Goal: Task Accomplishment & Management: Manage account settings

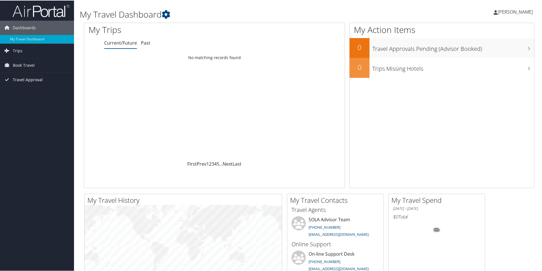
click at [12, 79] on link "Travel Approval" at bounding box center [37, 79] width 74 height 14
click at [11, 117] on link "Approvals (Beta)" at bounding box center [37, 116] width 74 height 9
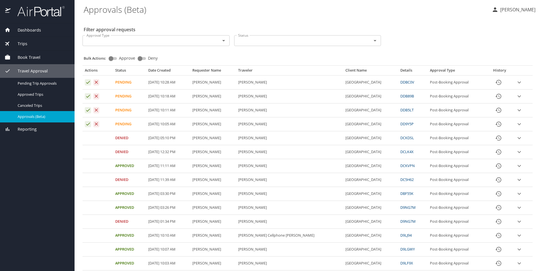
click at [516, 124] on icon "expand row" at bounding box center [519, 124] width 7 height 7
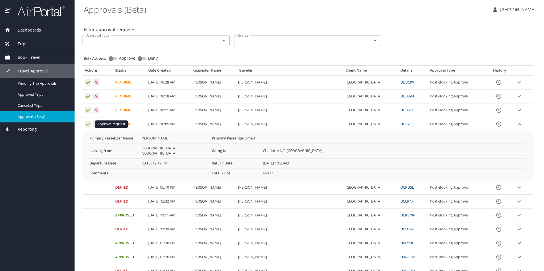
click at [87, 123] on icon "Approval table" at bounding box center [87, 123] width 5 height 5
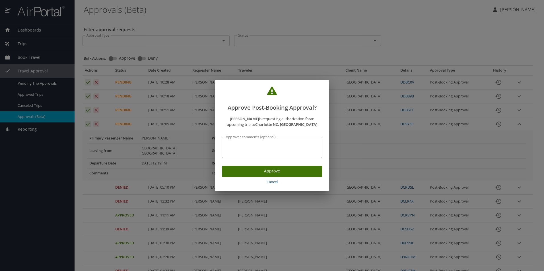
click at [264, 172] on span "Approve" at bounding box center [271, 171] width 91 height 7
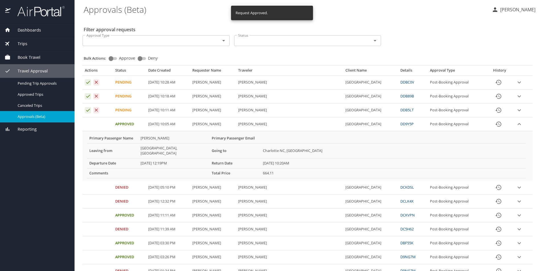
click at [518, 82] on icon "expand row" at bounding box center [519, 82] width 7 height 7
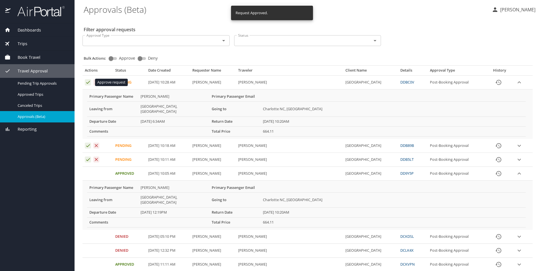
click at [87, 81] on icon "Approval table" at bounding box center [87, 82] width 5 height 5
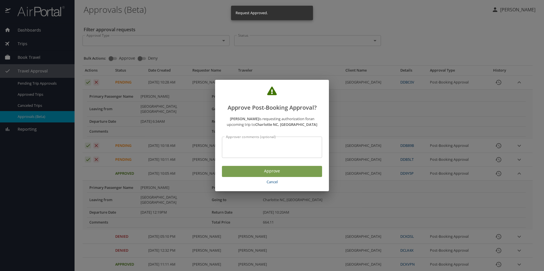
click at [253, 175] on span "Approve" at bounding box center [271, 171] width 91 height 7
